Goal: Information Seeking & Learning: Learn about a topic

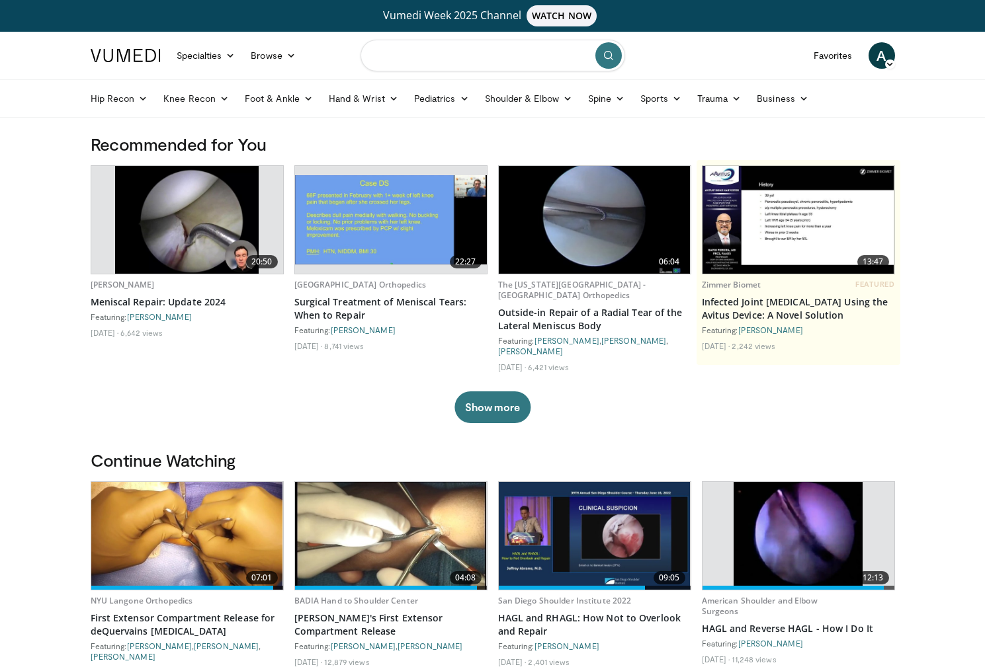
click at [448, 56] on input "Search topics, interventions" at bounding box center [492, 56] width 265 height 32
type input "**********"
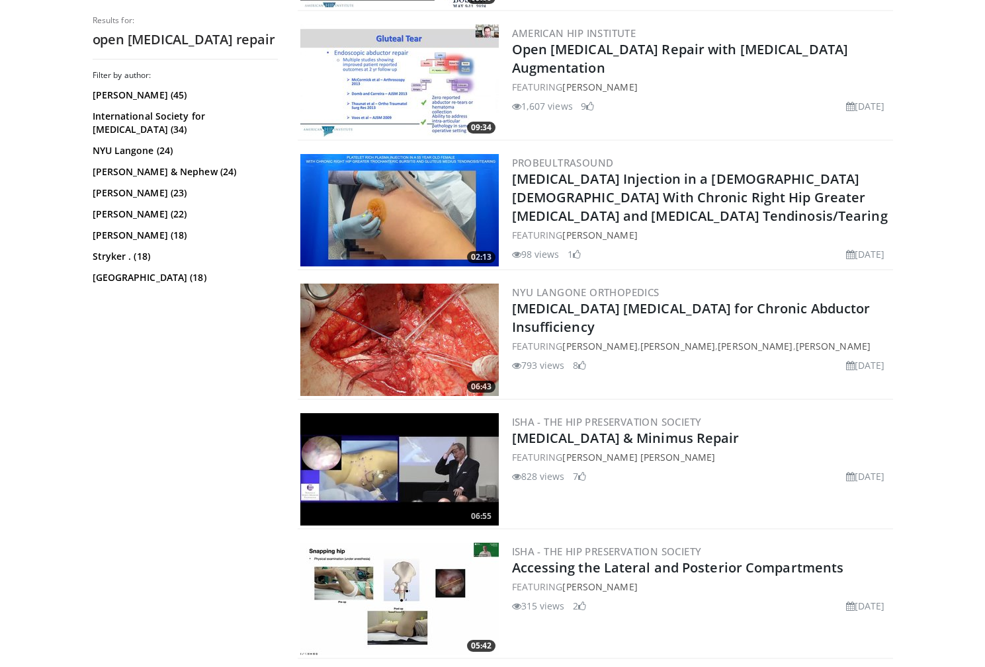
scroll to position [549, 0]
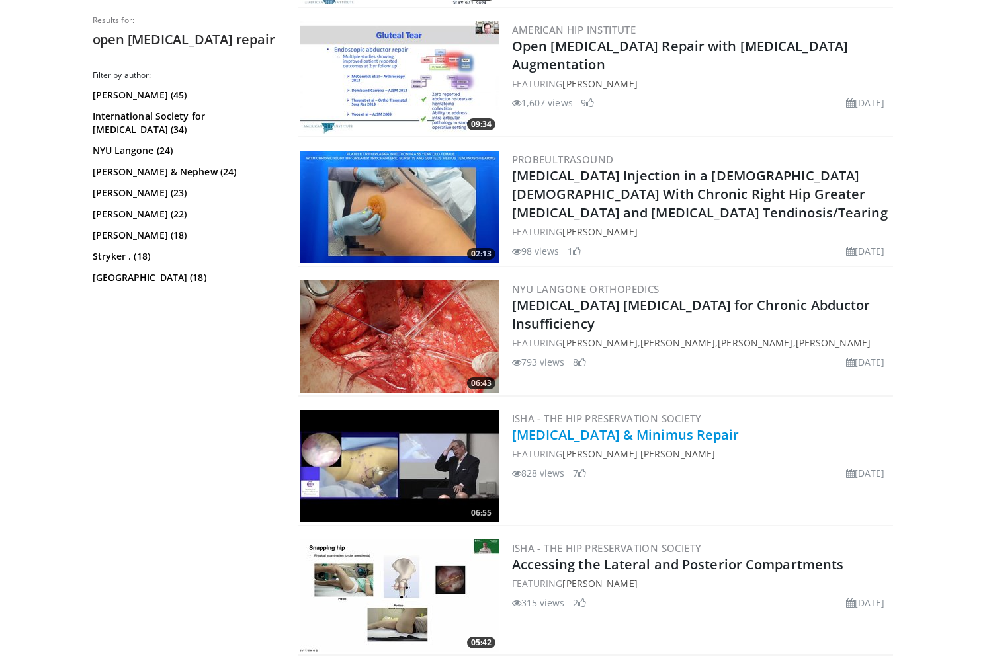
click at [647, 435] on link "[MEDICAL_DATA] & Minimus Repair" at bounding box center [626, 435] width 228 height 18
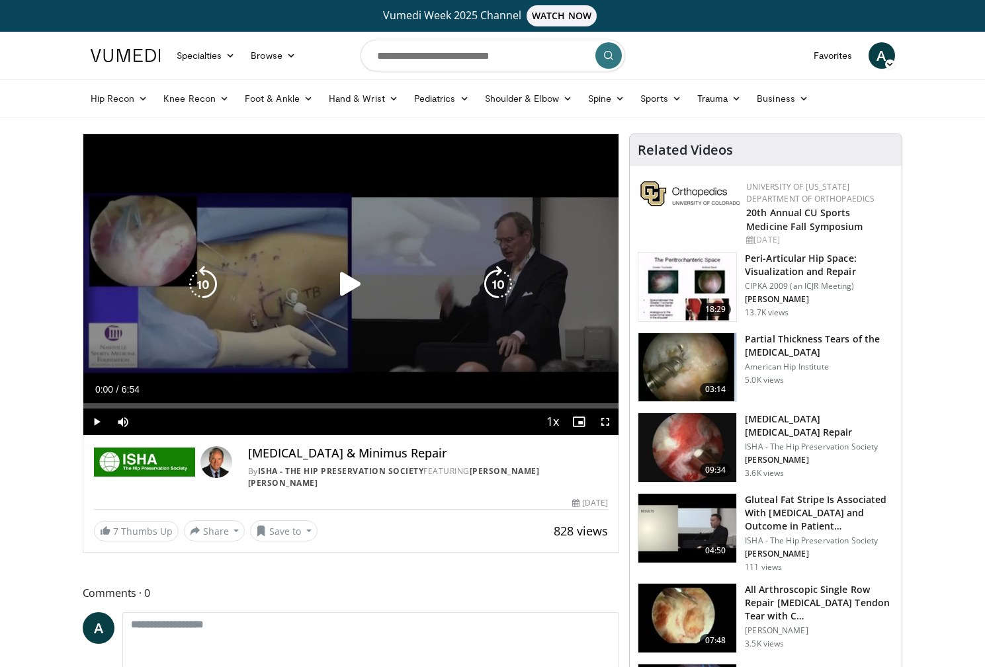
click at [351, 286] on icon "Video Player" at bounding box center [350, 284] width 37 height 37
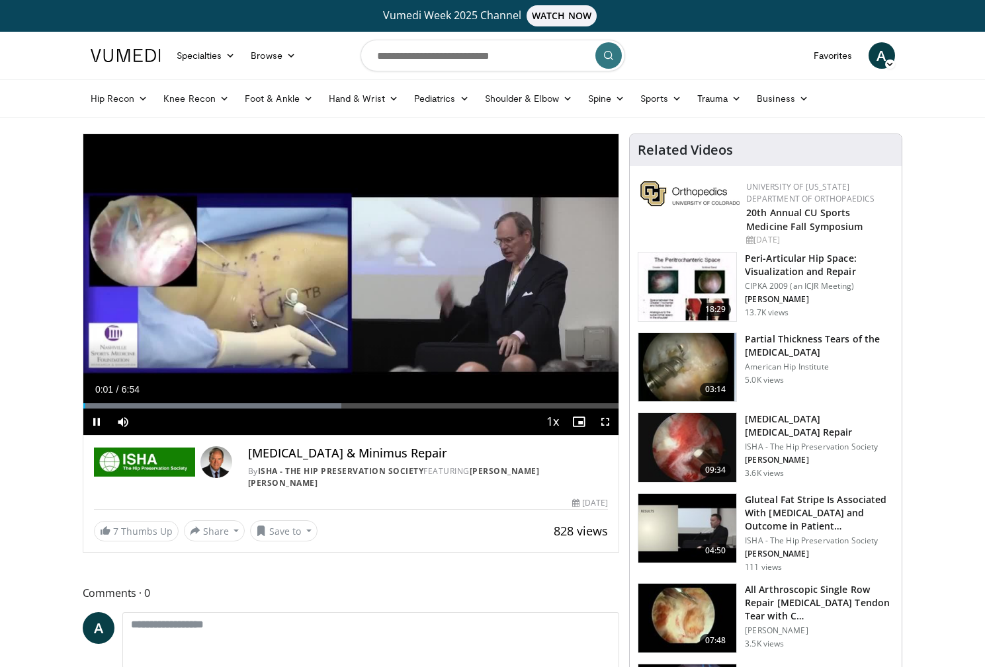
click at [609, 420] on span "Video Player" at bounding box center [605, 422] width 26 height 26
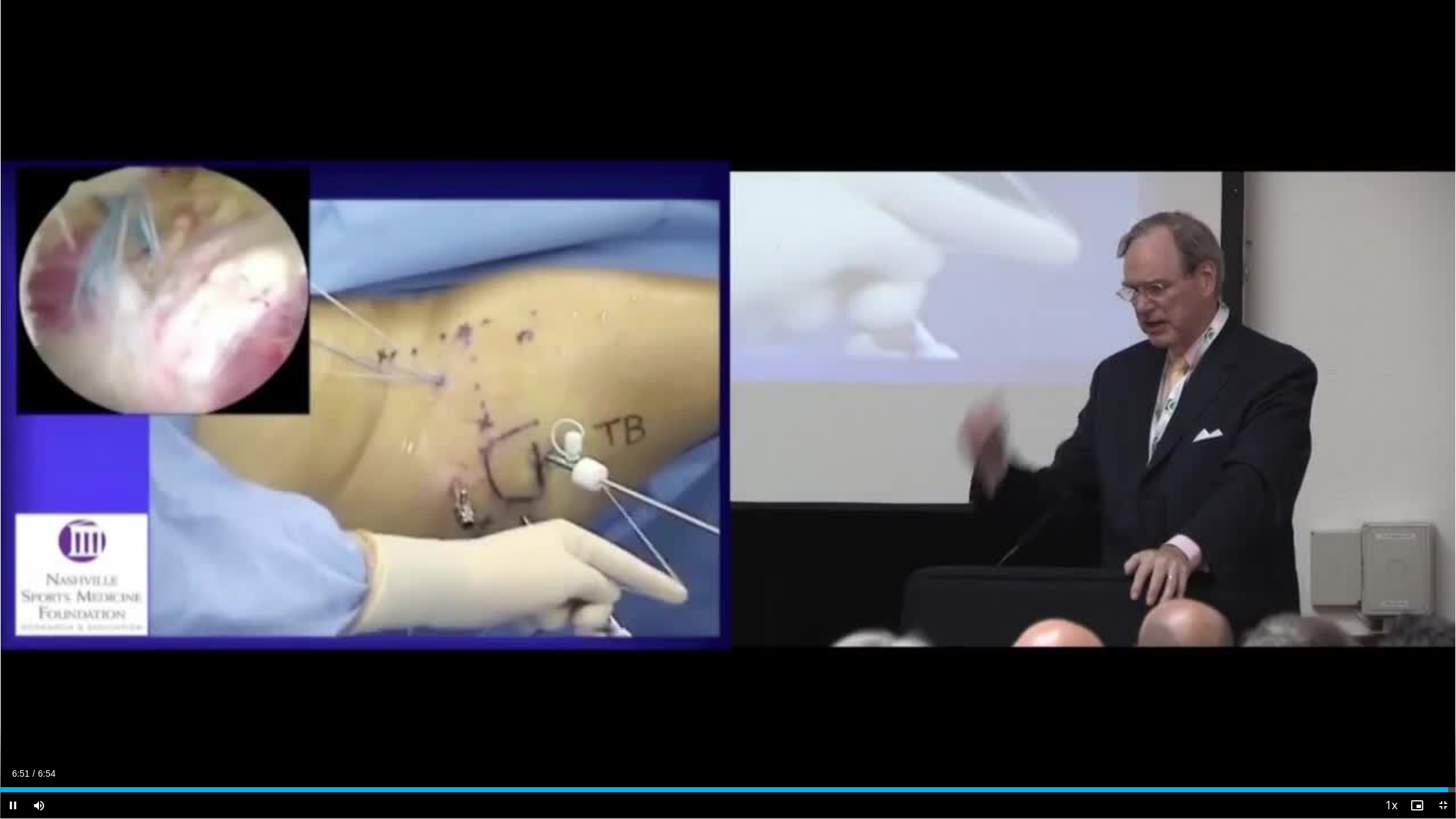
click at [967, 656] on span "Video Player" at bounding box center [1443, 805] width 26 height 26
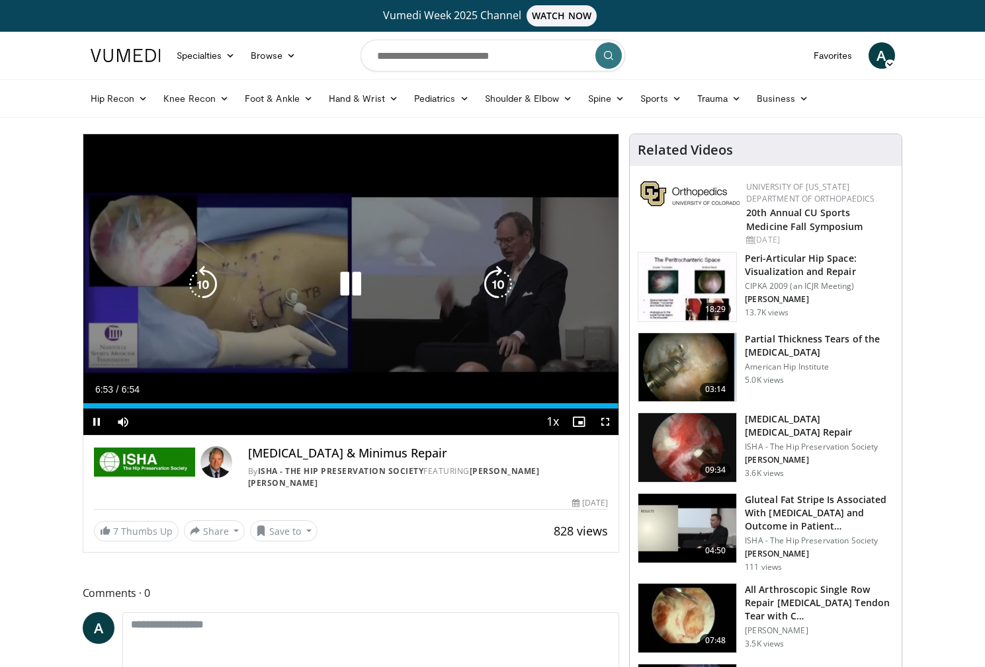
click at [359, 282] on icon "Video Player" at bounding box center [350, 284] width 37 height 37
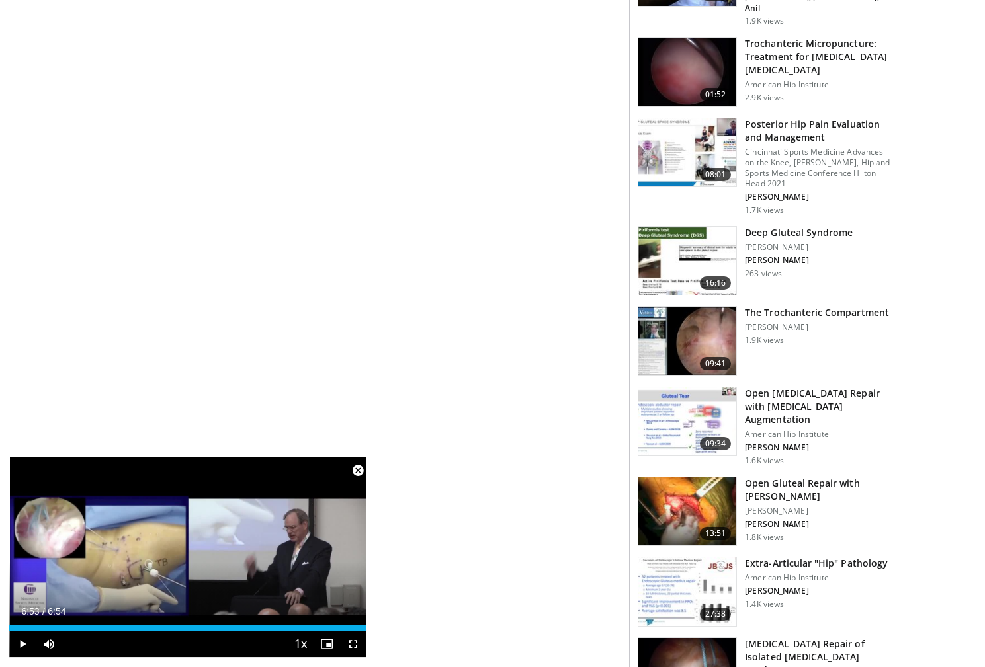
scroll to position [1157, 0]
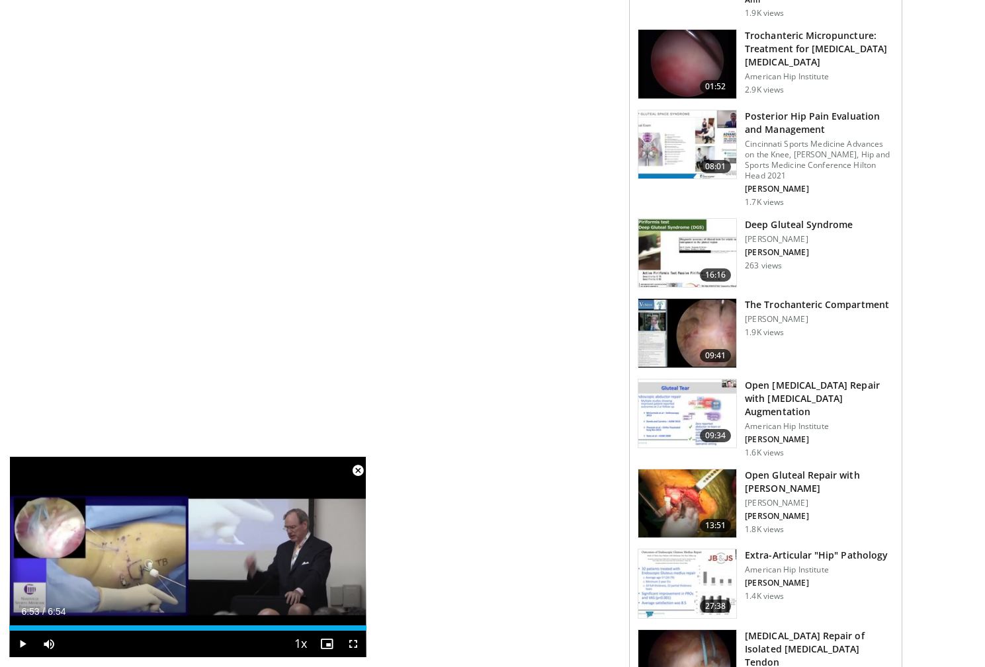
click at [785, 379] on h3 "Open [MEDICAL_DATA] Repair with [MEDICAL_DATA] Augmentation" at bounding box center [819, 399] width 149 height 40
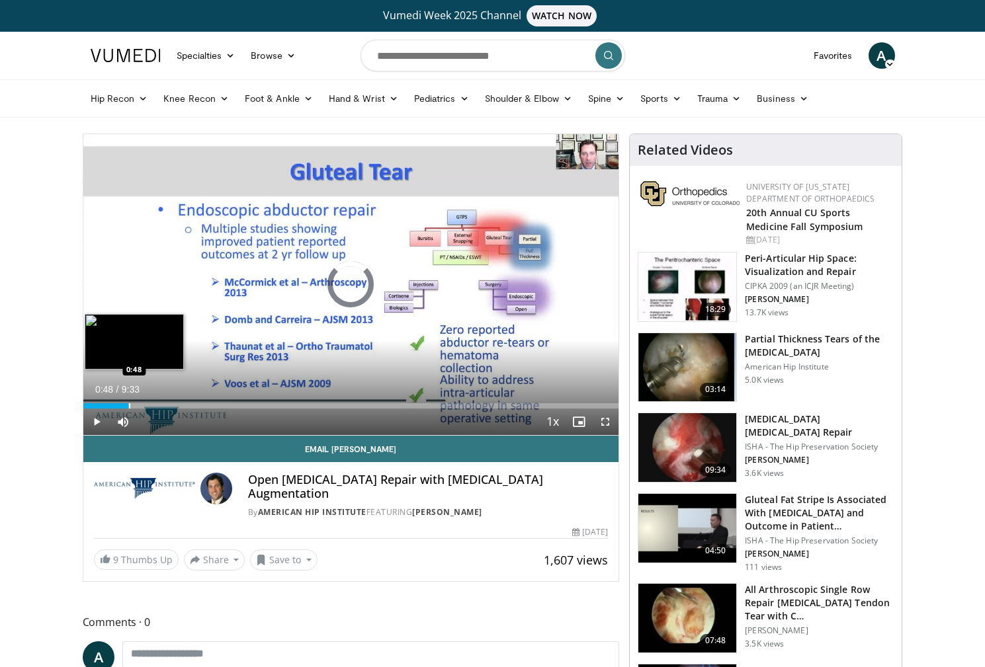
drag, startPoint x: 128, startPoint y: 404, endPoint x: 144, endPoint y: 405, distance: 15.9
click at [129, 404] on div "Progress Bar" at bounding box center [129, 405] width 1 height 5
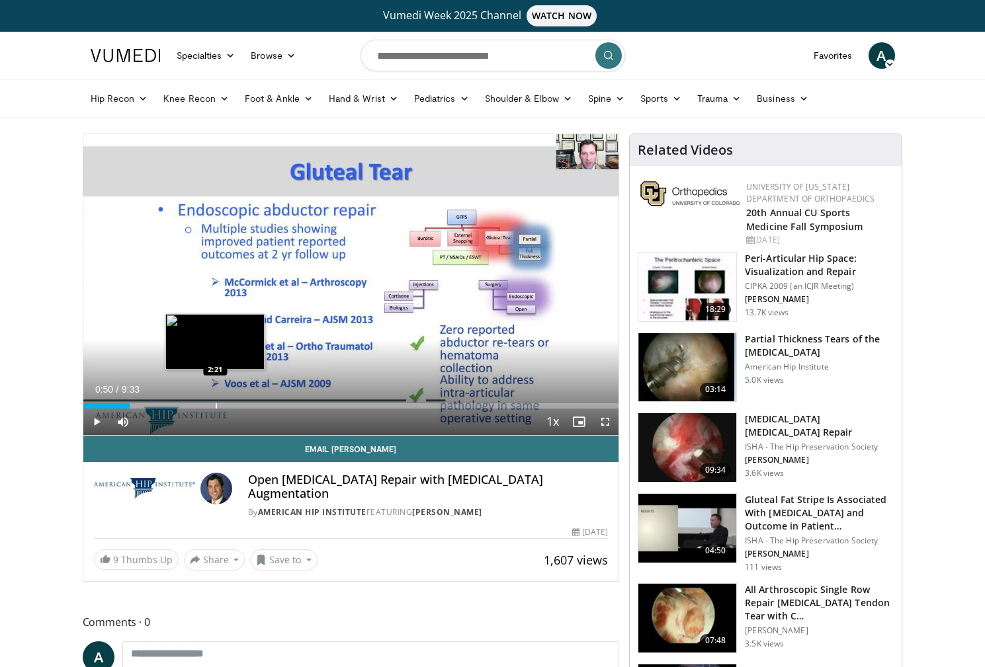
drag, startPoint x: 215, startPoint y: 405, endPoint x: 228, endPoint y: 405, distance: 12.6
click at [217, 405] on div "Progress Bar" at bounding box center [216, 405] width 1 height 5
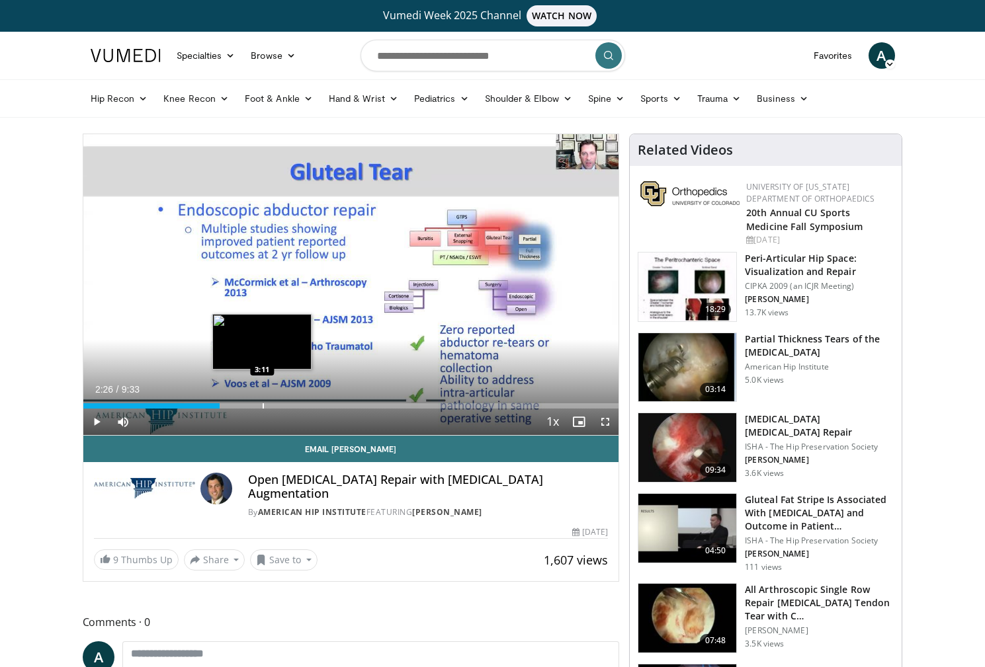
click at [263, 405] on div "Progress Bar" at bounding box center [263, 405] width 1 height 5
click at [91, 423] on span "Video Player" at bounding box center [96, 422] width 26 height 26
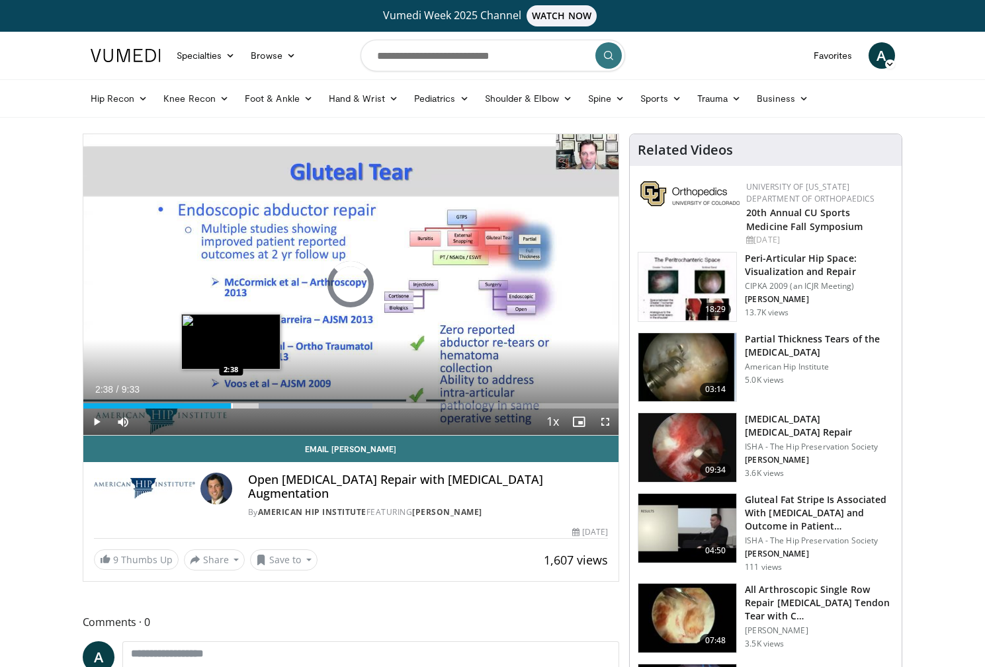
click at [231, 406] on div "Progress Bar" at bounding box center [231, 405] width 1 height 5
click at [208, 405] on div "Progress Bar" at bounding box center [208, 405] width 1 height 5
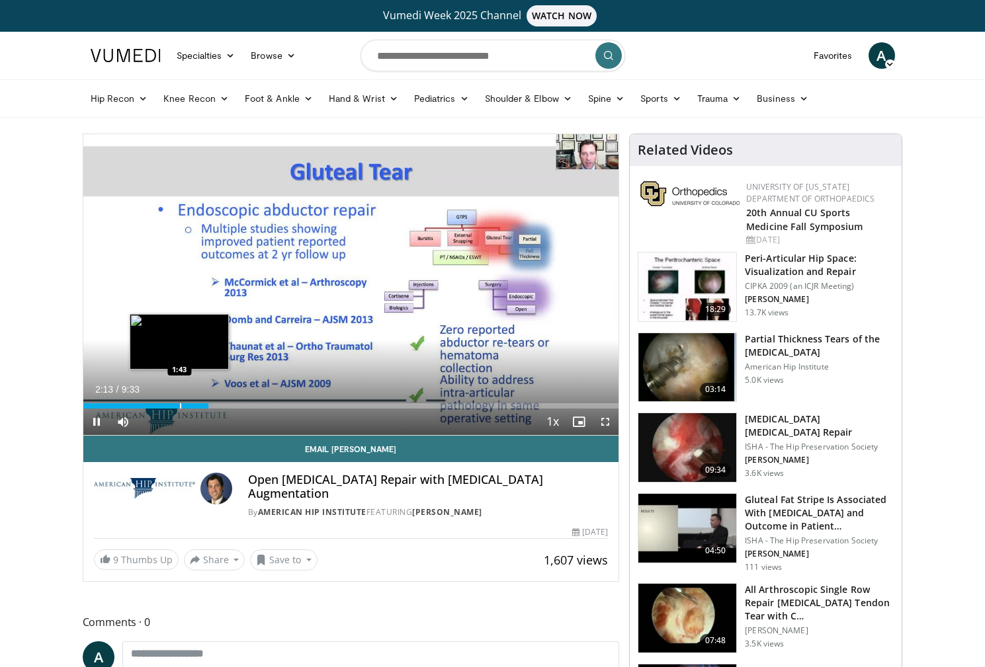
click at [180, 407] on div "Progress Bar" at bounding box center [180, 405] width 1 height 5
click at [604, 424] on span "Video Player" at bounding box center [605, 422] width 26 height 26
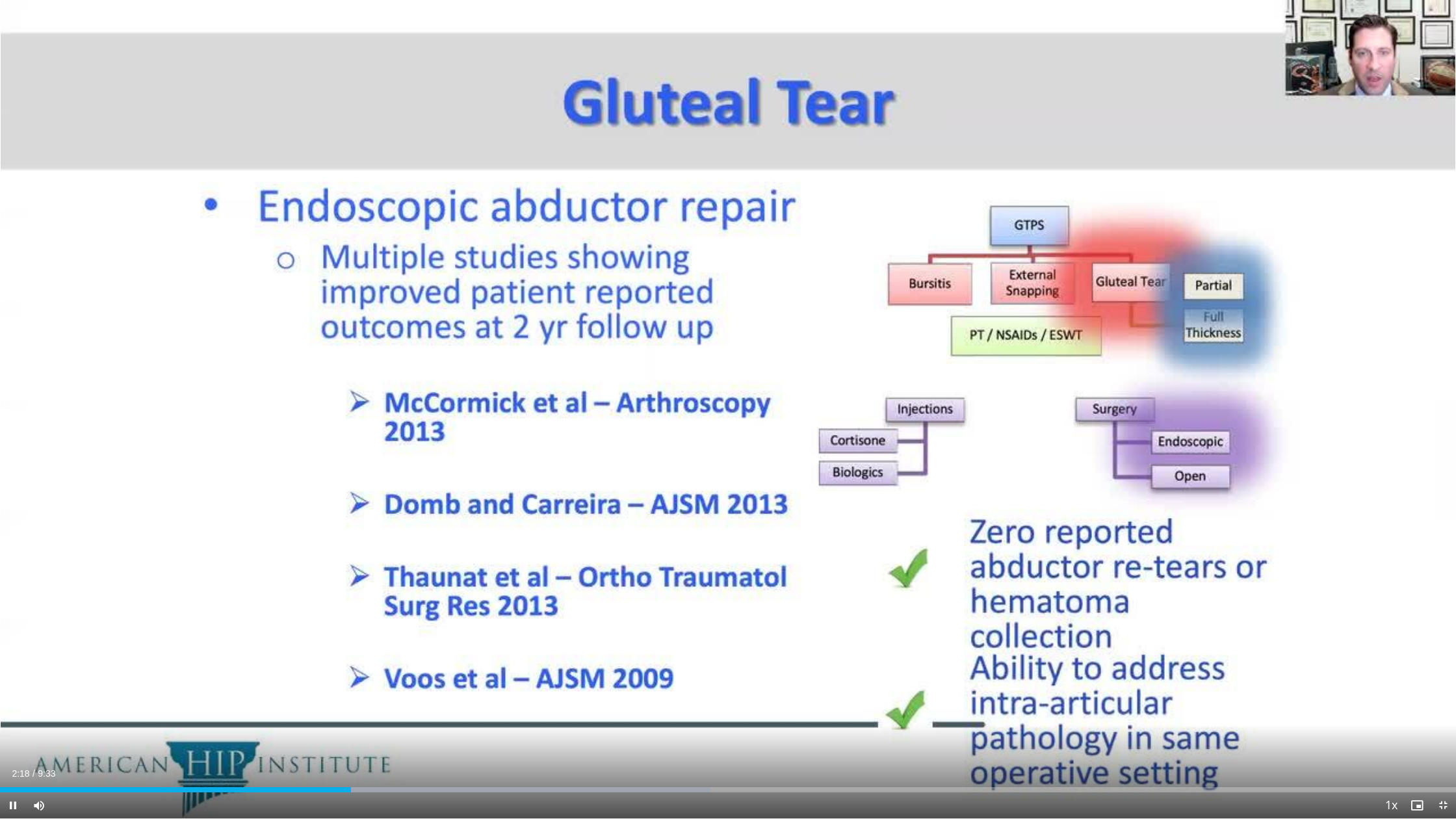
click at [967, 656] on span "Video Player" at bounding box center [1443, 805] width 26 height 26
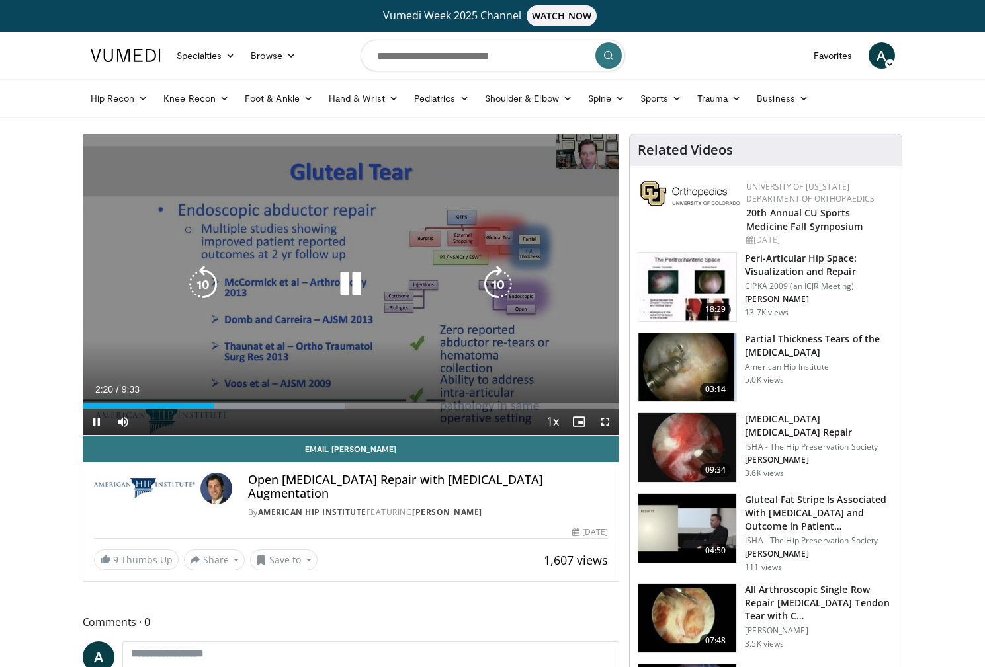
click at [356, 287] on icon "Video Player" at bounding box center [350, 284] width 37 height 37
